Goal: Transaction & Acquisition: Purchase product/service

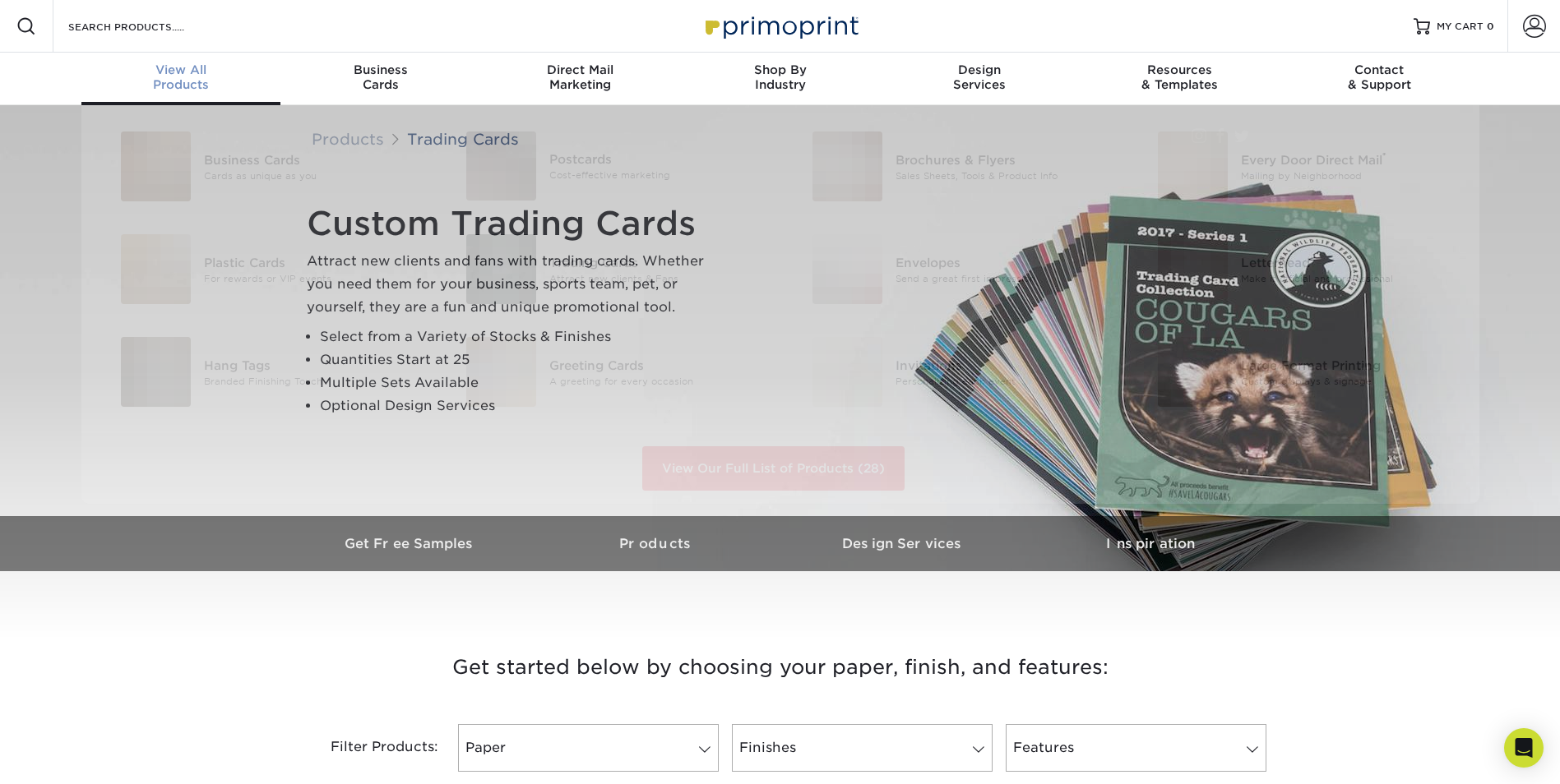
click at [191, 83] on div "View All Products" at bounding box center [181, 78] width 200 height 30
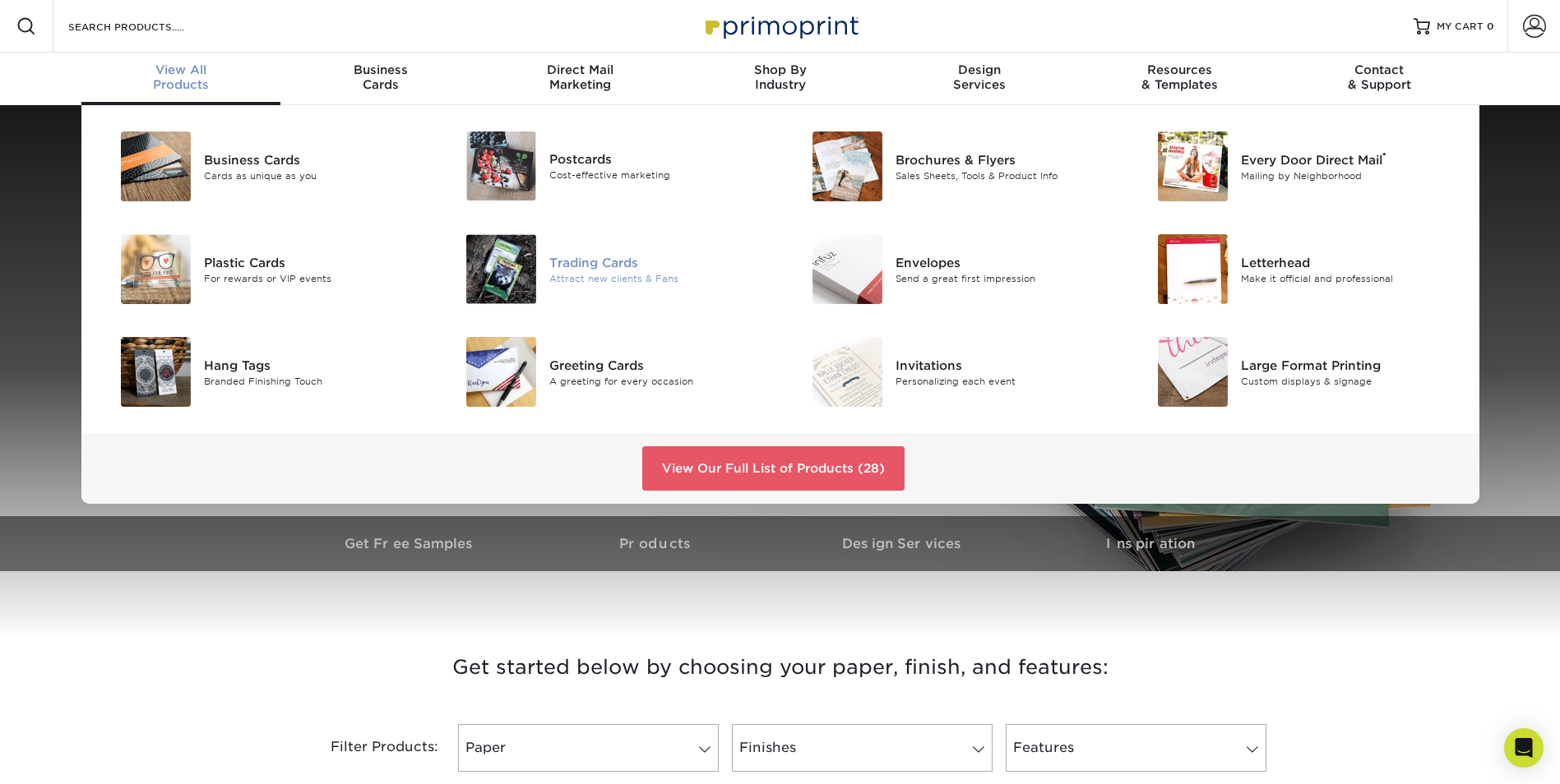
click at [559, 262] on div "Trading Cards" at bounding box center [658, 262] width 218 height 18
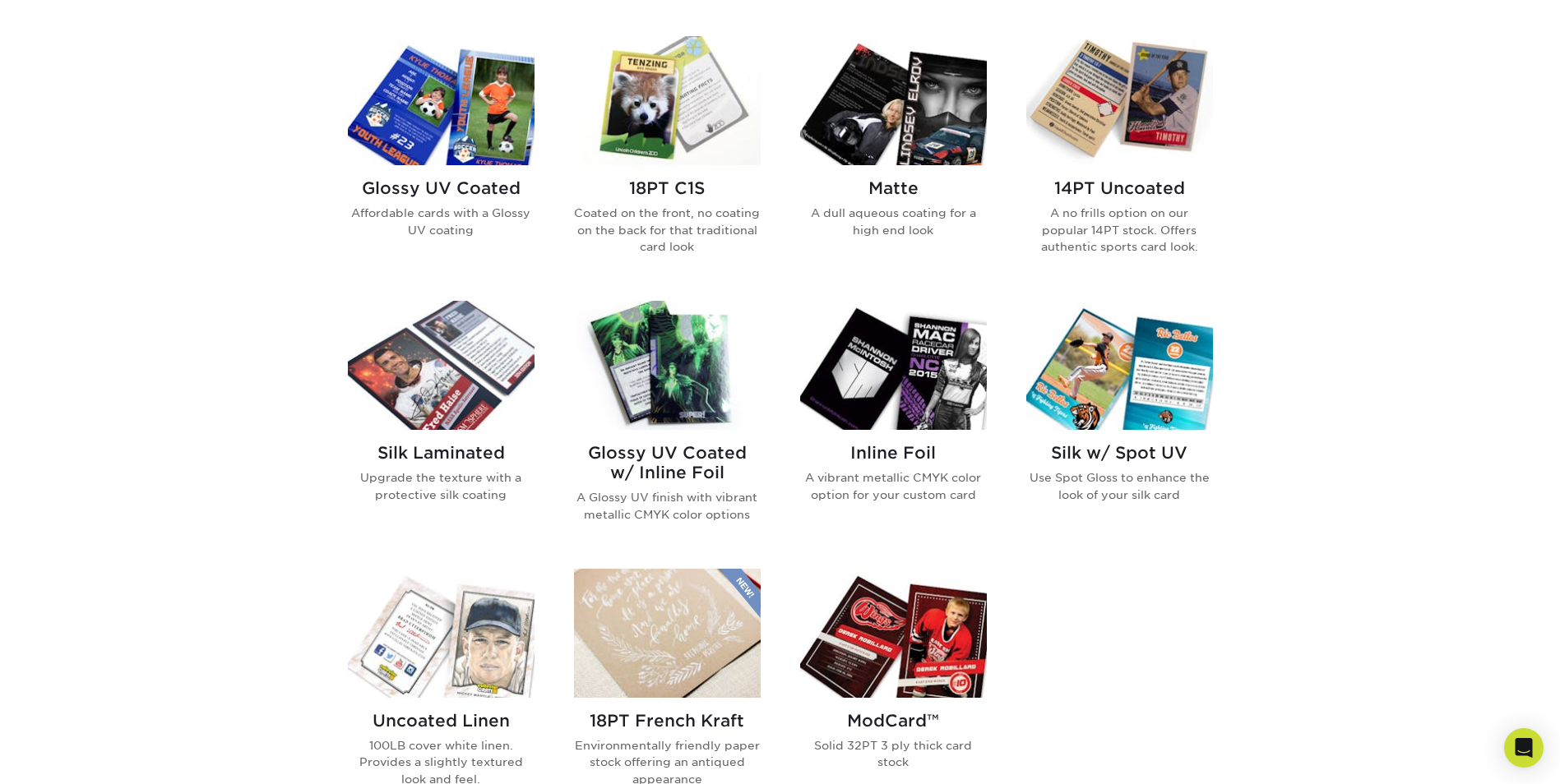
scroll to position [822, 0]
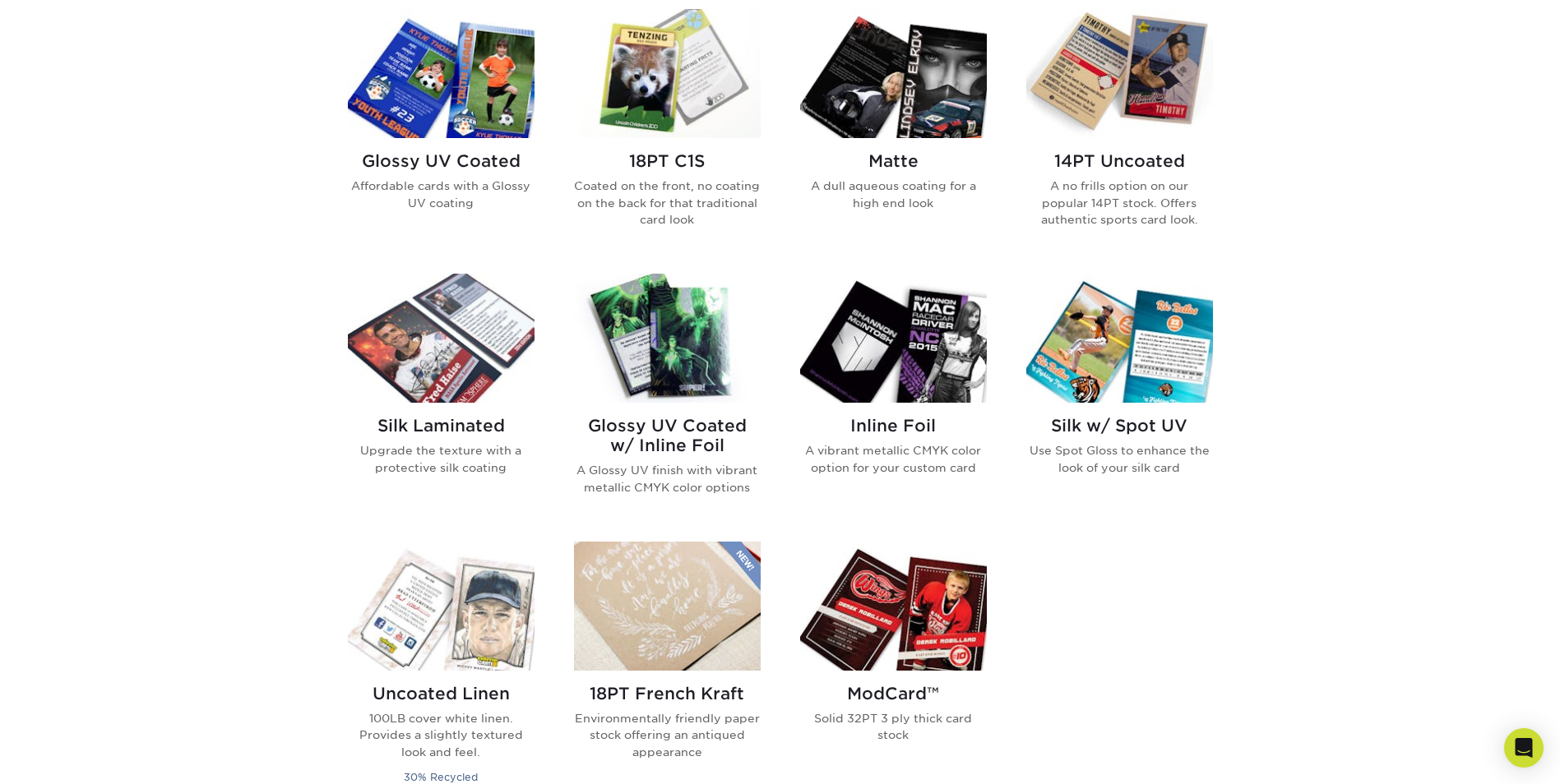
click at [400, 423] on h2 "Silk Laminated" at bounding box center [440, 426] width 186 height 20
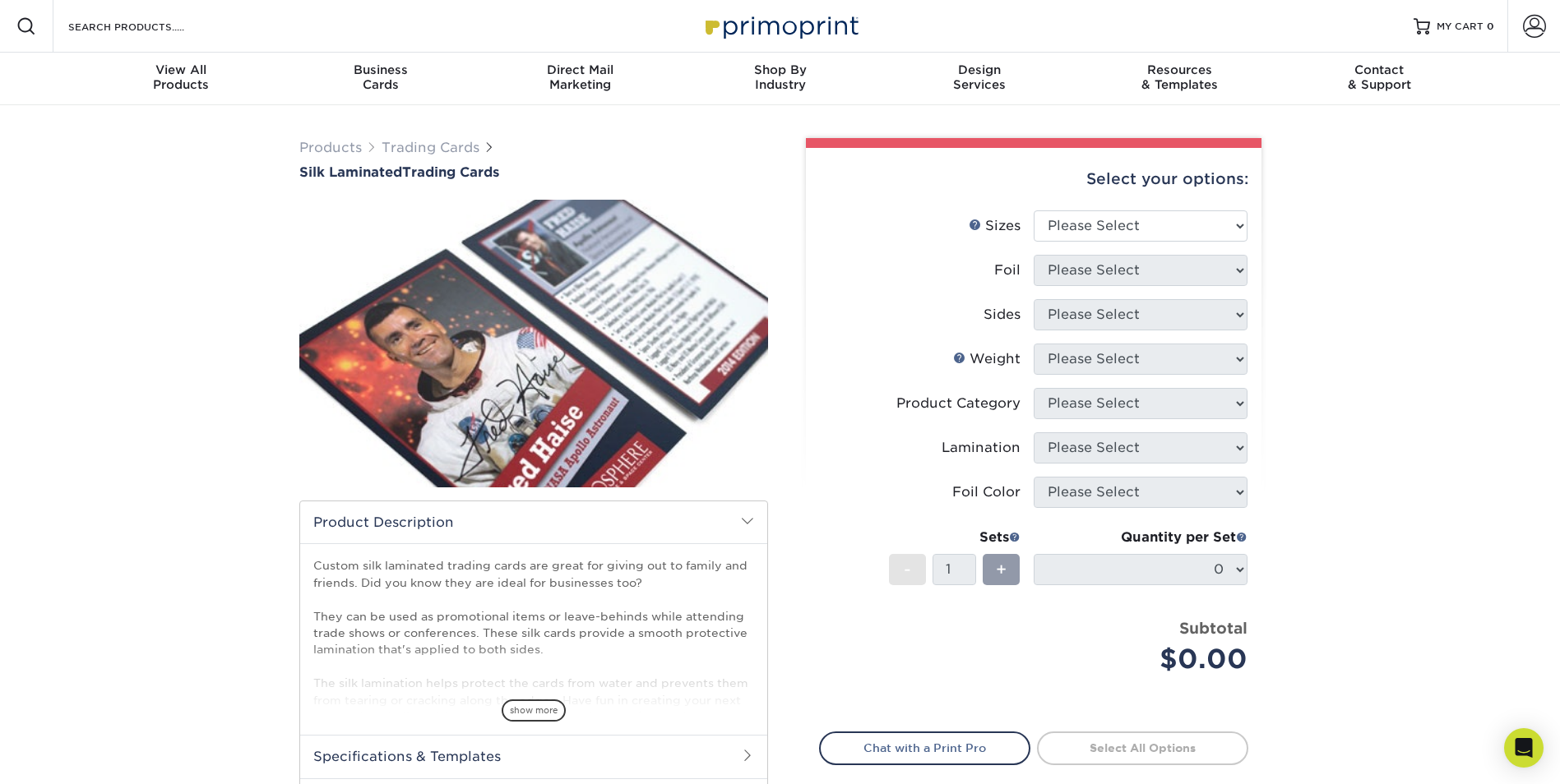
scroll to position [83, 0]
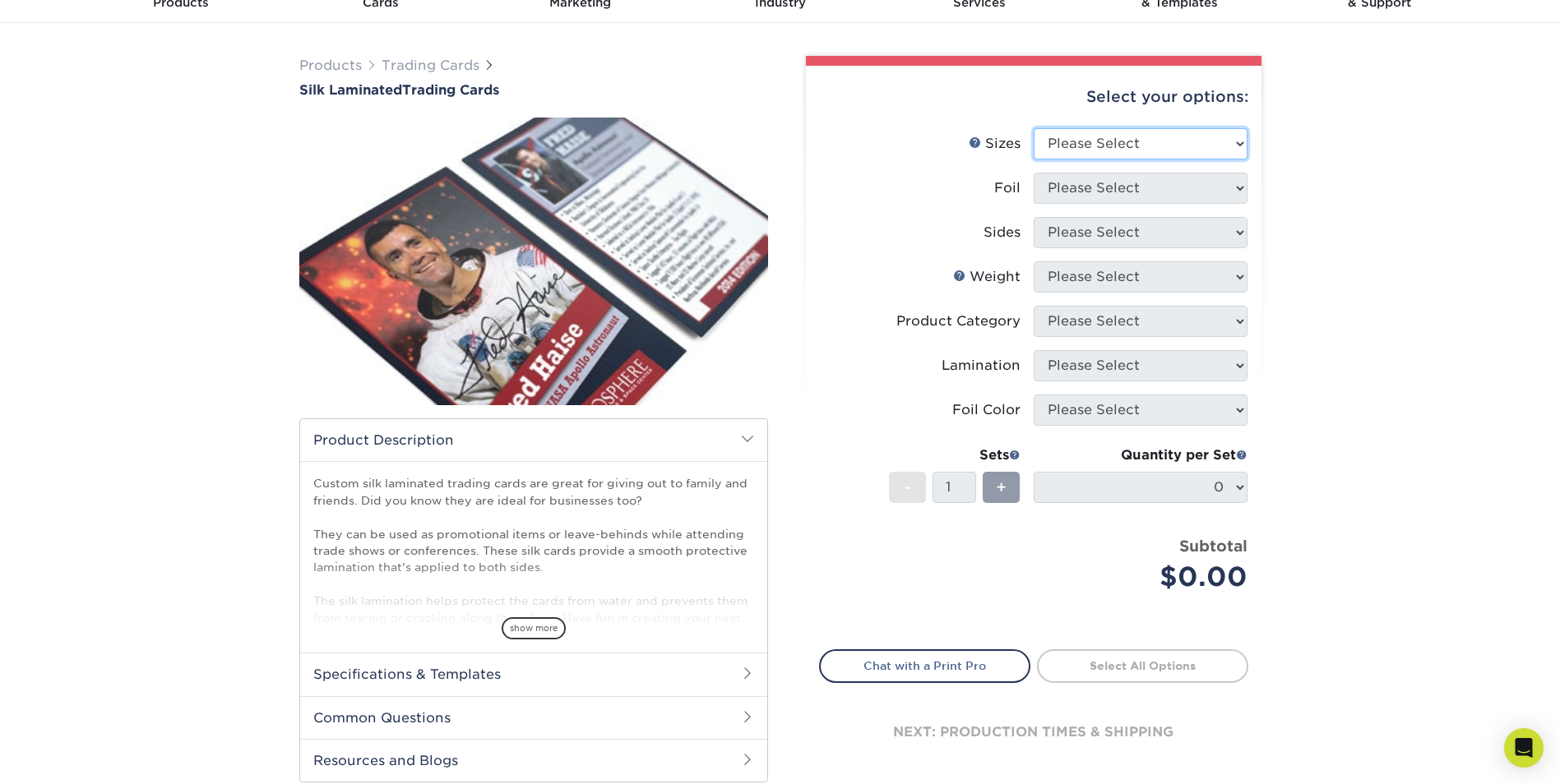
click at [1223, 145] on select "Please Select 2.5" x 3.5"" at bounding box center [1140, 143] width 214 height 31
select select "2.50x3.50"
click at [1033, 128] on select "Please Select 2.5" x 3.5"" at bounding box center [1140, 143] width 214 height 31
click at [1171, 190] on select "Please Select No Yes" at bounding box center [1140, 187] width 214 height 31
select select "1"
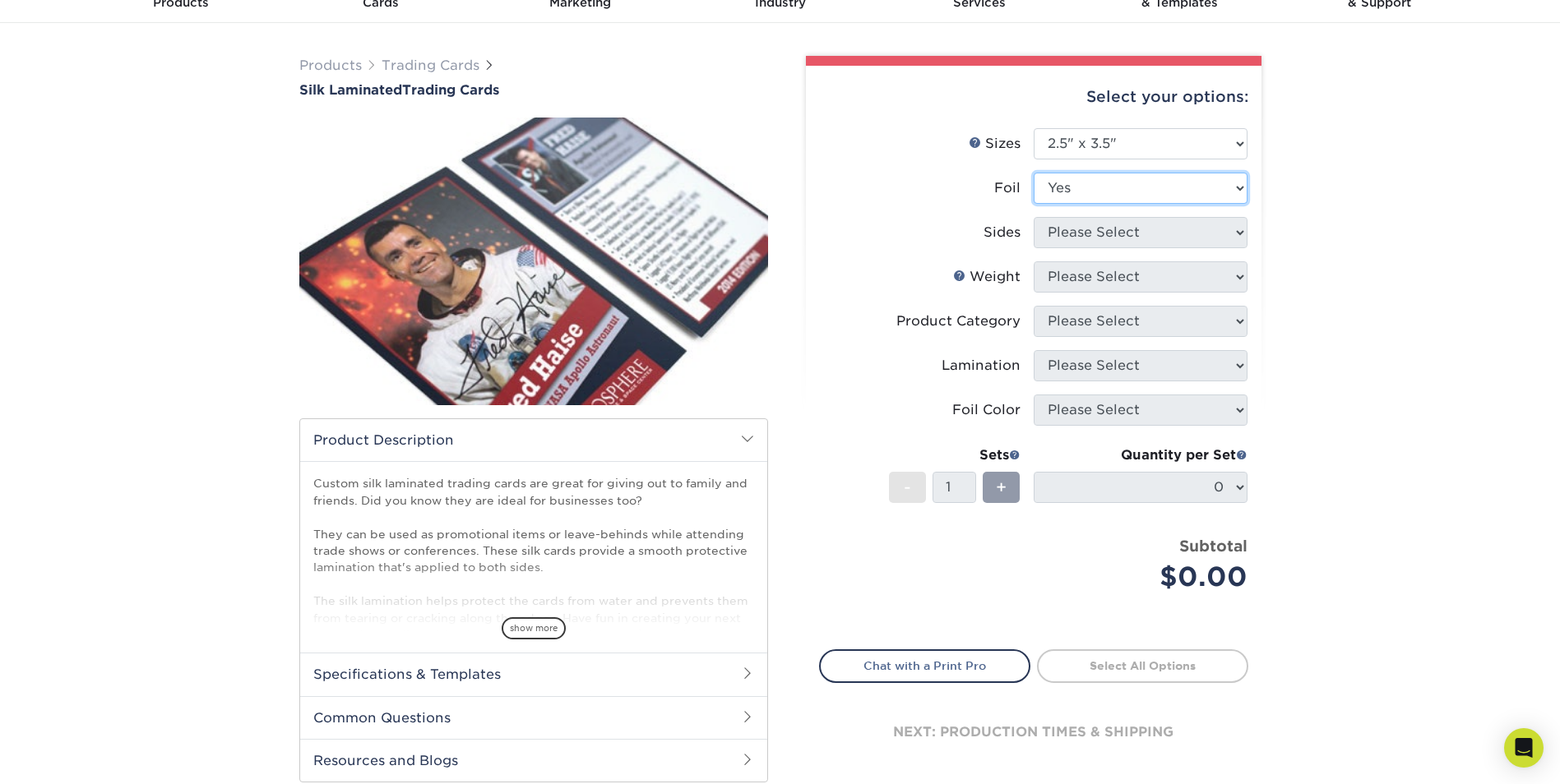
click at [1033, 172] on select "Please Select No Yes" at bounding box center [1140, 187] width 214 height 31
click at [1138, 242] on select "Please Select Print Both Sides - Foil Both Sides Print Both Sides - Foil Front …" at bounding box center [1140, 232] width 214 height 31
select select "34527644-b4fd-4ffb-9092-1318eefcd9d9"
click at [1033, 217] on select "Please Select Print Both Sides - Foil Both Sides Print Both Sides - Foil Front …" at bounding box center [1140, 232] width 214 height 31
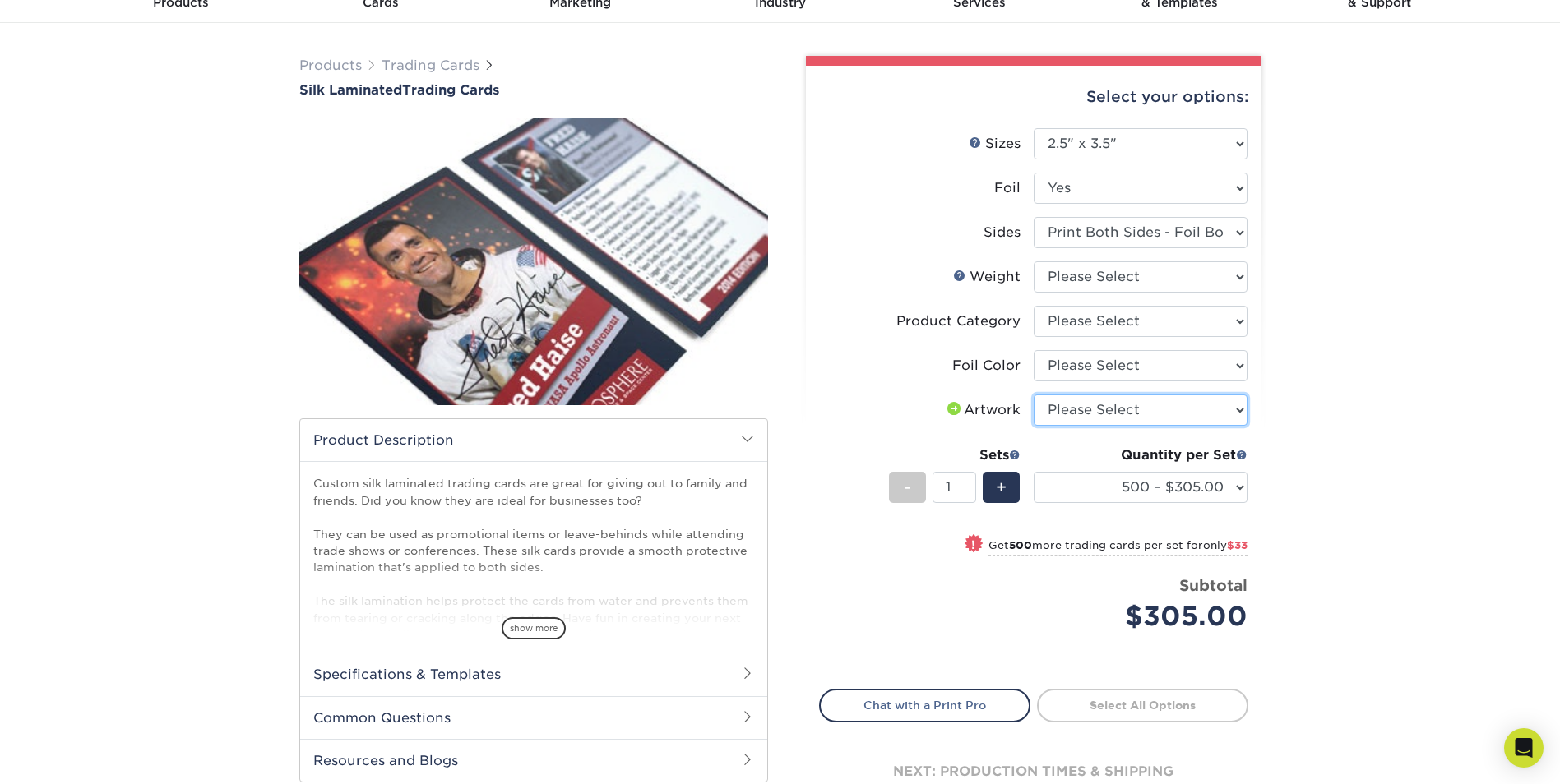
click at [1128, 409] on select "Please Select I will upload files I need a design - $100" at bounding box center [1140, 409] width 214 height 31
click at [1150, 377] on select "Please Select Silver Foil Rose Gold Foil Red Foil Gold Foil Copper Foil Blue Fo…" at bounding box center [1140, 365] width 214 height 31
select select "e482a702-b595-48f4-8488-80b31f3aa6bc"
click at [1033, 350] on select "Please Select Silver Foil Rose Gold Foil Red Foil Gold Foil Copper Foil Blue Fo…" at bounding box center [1140, 365] width 214 height 31
click at [1112, 318] on select "Please Select Trading Cards" at bounding box center [1140, 320] width 214 height 31
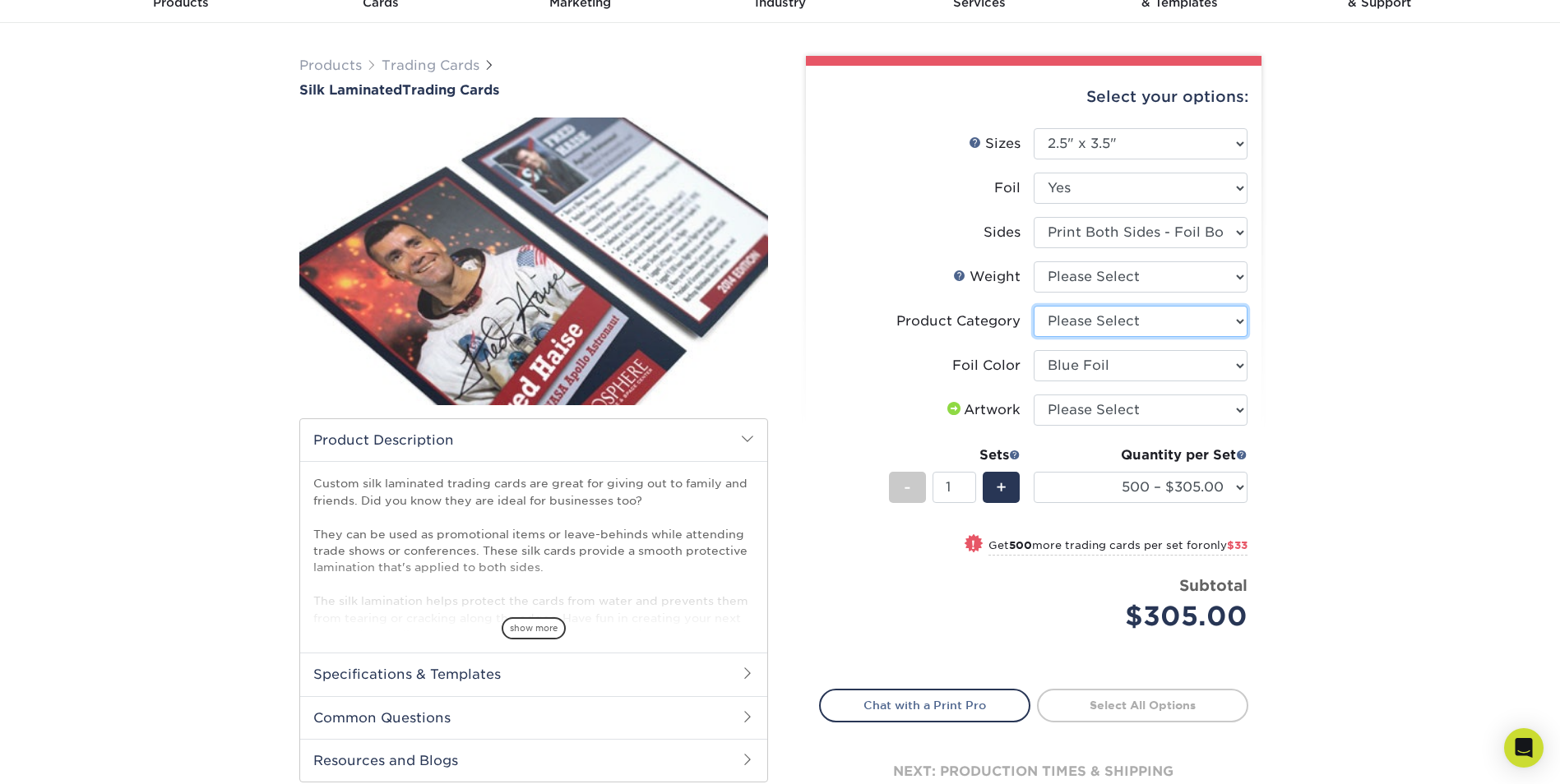
select select "c2f9bce9-36c2-409d-b101-c29d9d031e18"
click at [1033, 305] on select "Please Select Trading Cards" at bounding box center [1140, 320] width 214 height 31
click at [1128, 281] on select "Please Select 16PT" at bounding box center [1140, 277] width 214 height 31
click at [1383, 285] on div "Products Trading Cards Silk Laminated Trading Cards show more Templates" at bounding box center [780, 451] width 1560 height 857
